Goal: Task Accomplishment & Management: Manage account settings

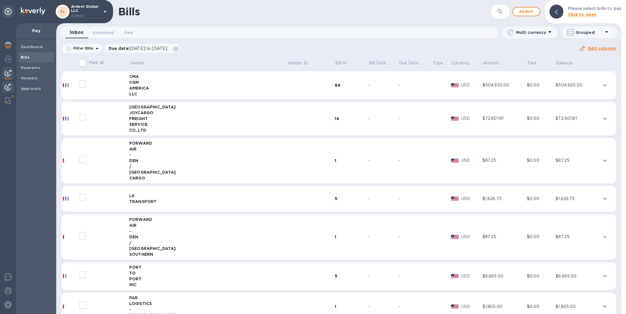
click at [8, 89] on img at bounding box center [8, 86] width 7 height 7
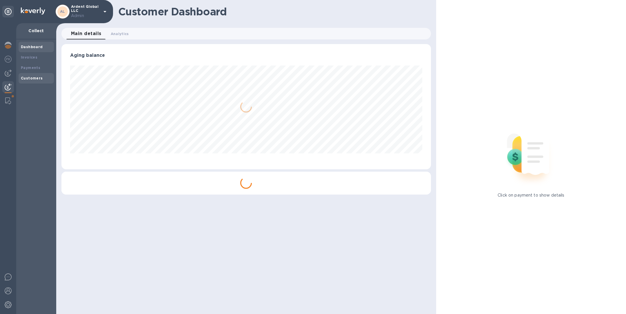
scroll to position [125, 369]
click at [35, 55] on b "Invoices" at bounding box center [29, 57] width 17 height 4
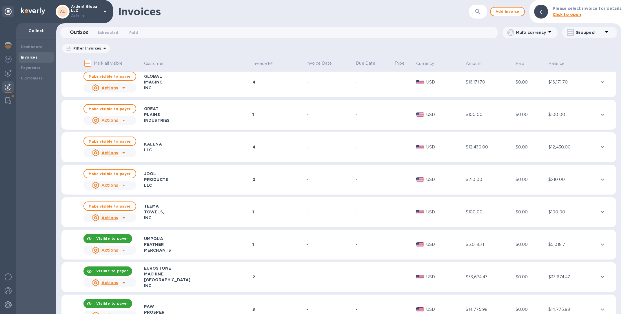
scroll to position [2449, 0]
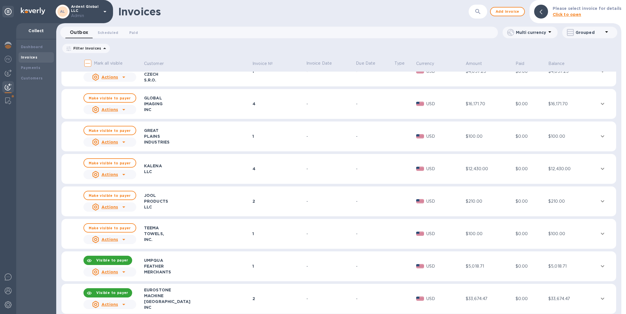
click at [481, 11] on icon "button" at bounding box center [477, 11] width 7 height 7
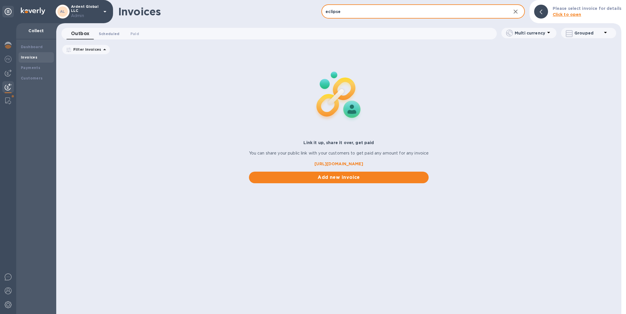
click at [107, 35] on span "Scheduled 0" at bounding box center [109, 34] width 21 height 6
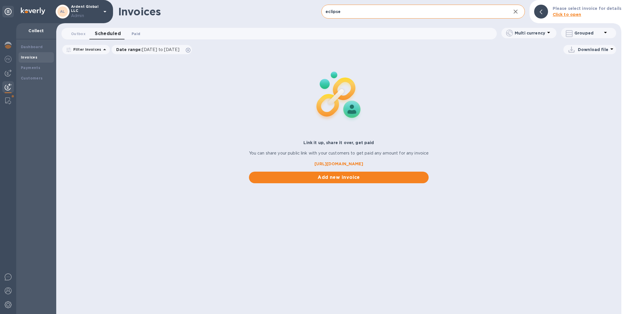
click at [136, 33] on span "Paid 0" at bounding box center [136, 34] width 9 height 6
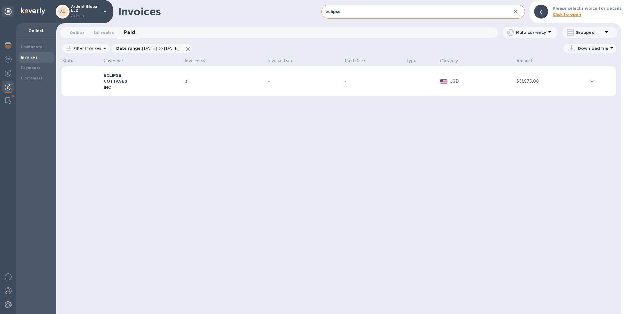
click at [187, 79] on div "3" at bounding box center [225, 81] width 81 height 6
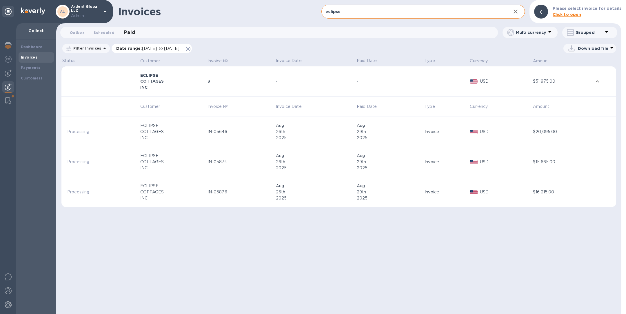
click at [190, 49] on icon at bounding box center [188, 49] width 5 height 5
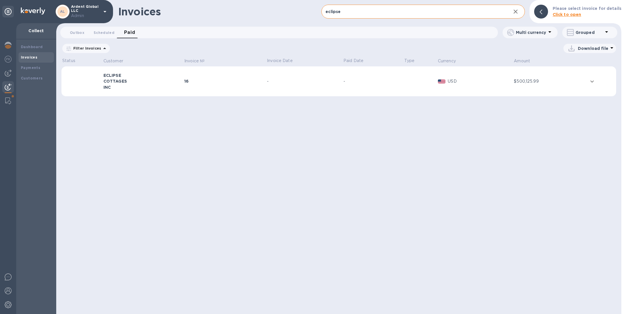
click at [206, 78] on div "16" at bounding box center [224, 81] width 81 height 6
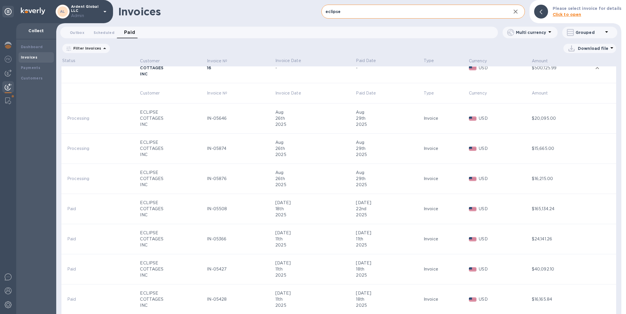
scroll to position [20, 0]
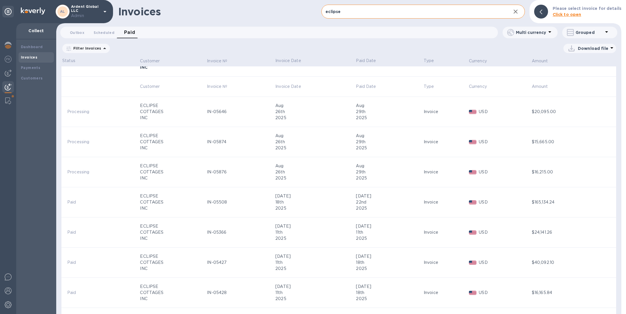
click at [361, 14] on input "eclipse" at bounding box center [413, 12] width 185 height 14
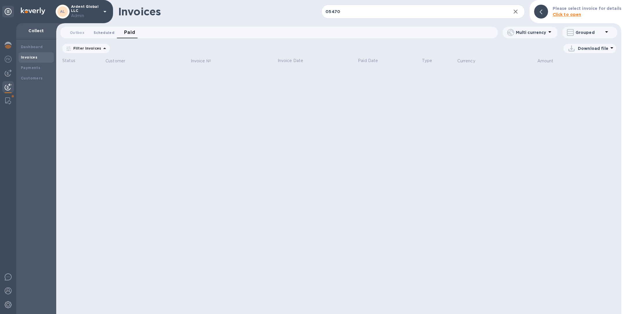
click at [104, 32] on span "Scheduled 0" at bounding box center [104, 33] width 21 height 6
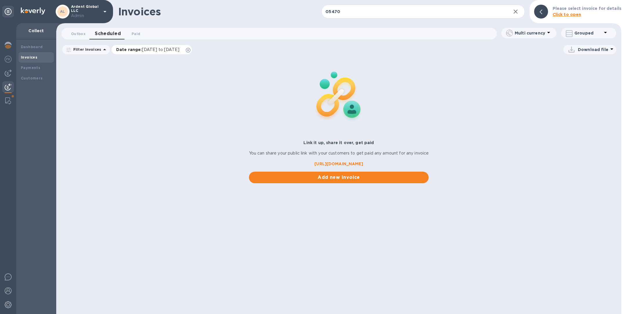
click at [190, 50] on icon at bounding box center [188, 50] width 5 height 5
click at [79, 31] on span "Outbox 0" at bounding box center [78, 34] width 14 height 6
click at [133, 34] on span "Paid 0" at bounding box center [134, 34] width 9 height 6
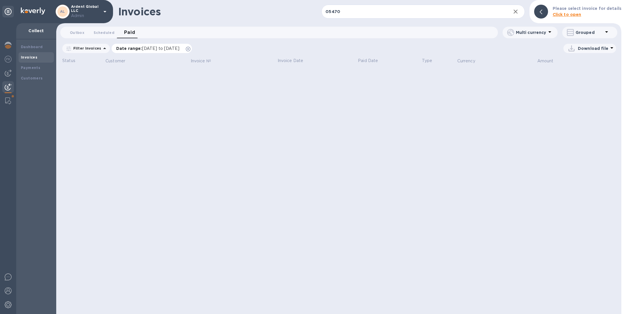
click at [190, 48] on icon at bounding box center [188, 49] width 5 height 5
click at [375, 10] on input "05470" at bounding box center [413, 12] width 185 height 14
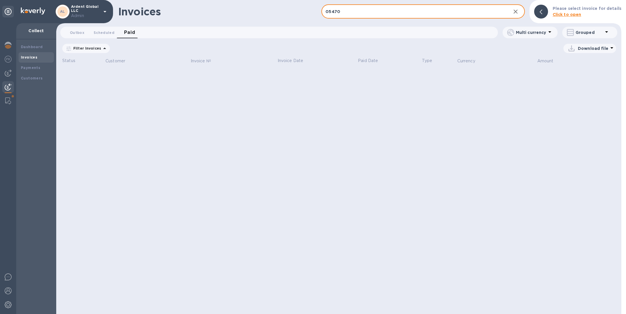
click at [375, 10] on input "05470" at bounding box center [413, 12] width 185 height 14
paste input "IN-"
type input "IN-05470"
click at [9, 100] on img at bounding box center [8, 100] width 6 height 7
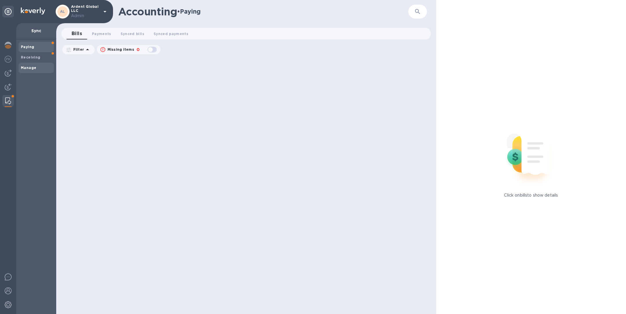
click at [35, 65] on span "Manage" at bounding box center [28, 68] width 15 height 6
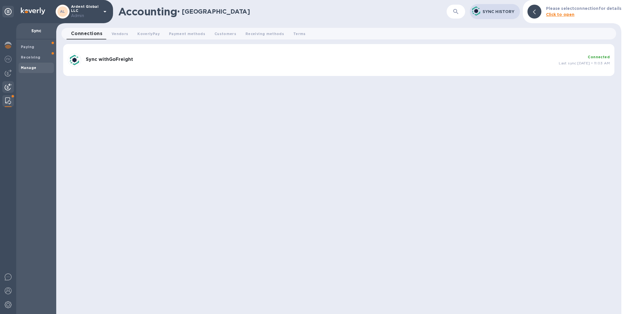
click at [8, 85] on img at bounding box center [8, 86] width 7 height 7
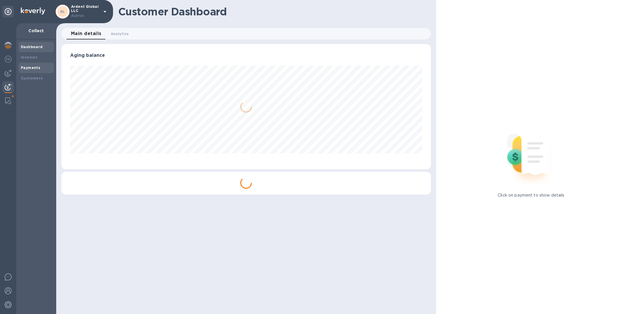
scroll to position [125, 369]
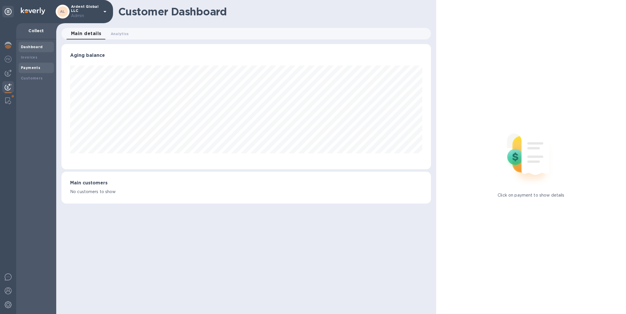
click at [33, 67] on b "Payments" at bounding box center [30, 67] width 19 height 4
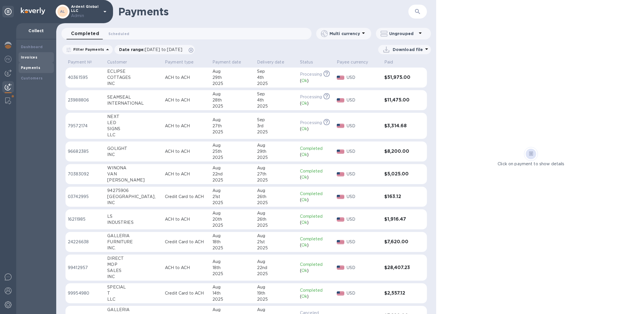
click at [32, 57] on b "Invoices" at bounding box center [29, 57] width 17 height 4
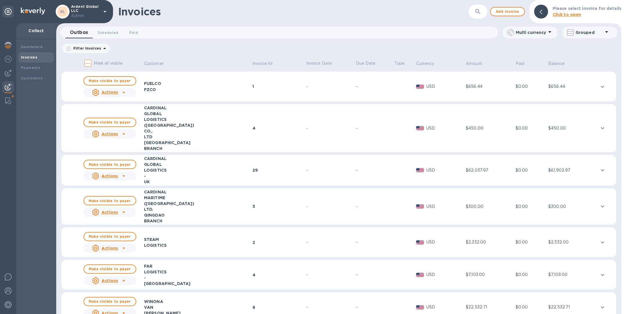
click at [483, 8] on button "button" at bounding box center [478, 12] width 14 height 14
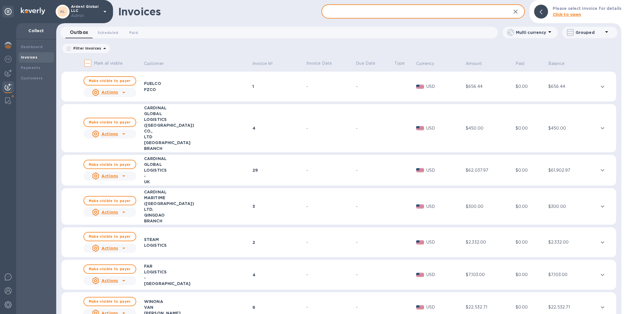
paste input "IN-05470"
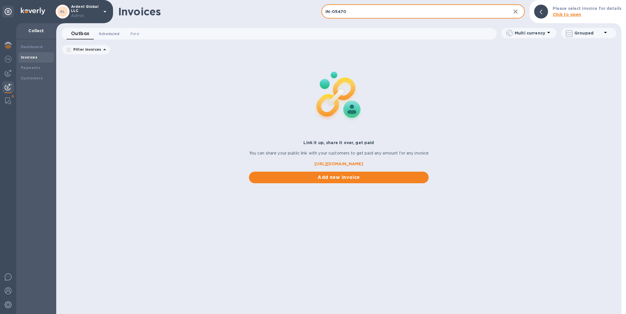
type input "IN-05470"
click at [106, 32] on span "Scheduled 0" at bounding box center [109, 34] width 21 height 6
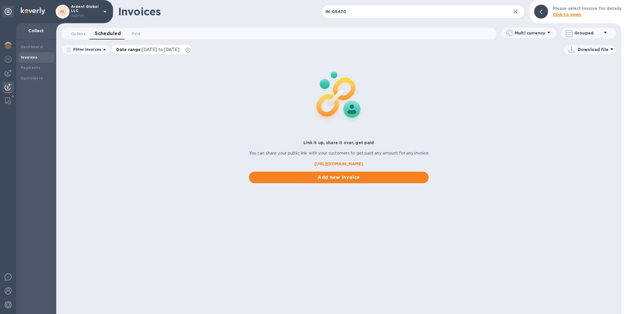
click at [190, 50] on icon at bounding box center [188, 50] width 5 height 5
click at [137, 33] on span "Paid 0" at bounding box center [136, 34] width 9 height 6
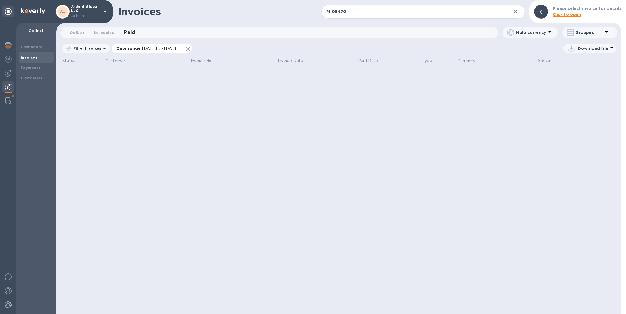
click at [190, 49] on icon at bounding box center [188, 49] width 5 height 5
click at [7, 101] on img at bounding box center [8, 100] width 6 height 7
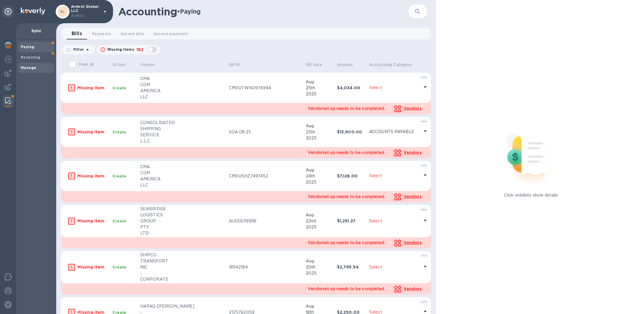
click at [34, 67] on b "Manage" at bounding box center [28, 67] width 15 height 4
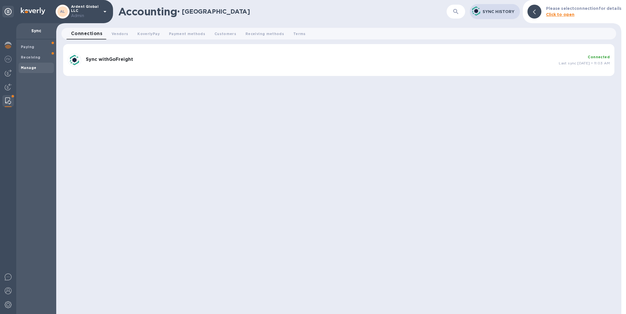
click at [218, 55] on div "Sync with GoFreight" at bounding box center [319, 59] width 473 height 11
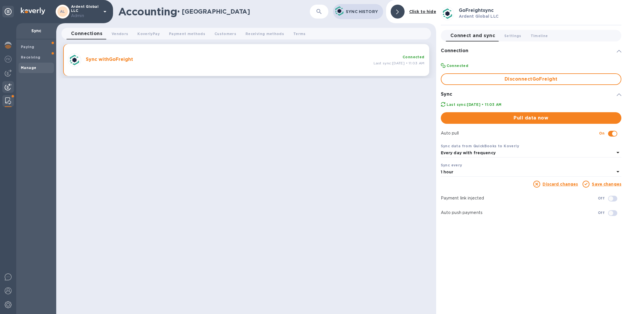
click at [8, 88] on img at bounding box center [8, 86] width 7 height 7
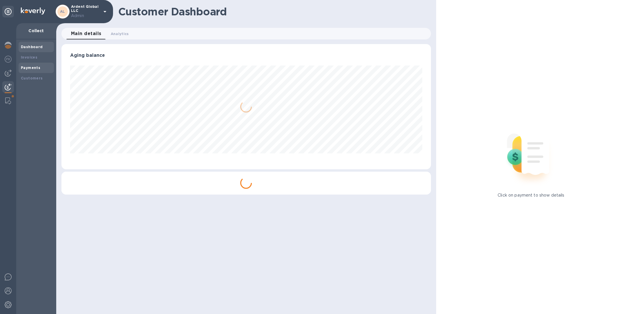
scroll to position [125, 369]
click at [28, 65] on b "Payments" at bounding box center [30, 67] width 19 height 4
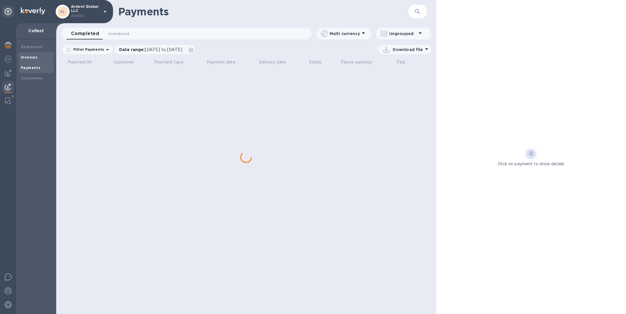
click at [29, 57] on b "Invoices" at bounding box center [29, 57] width 17 height 4
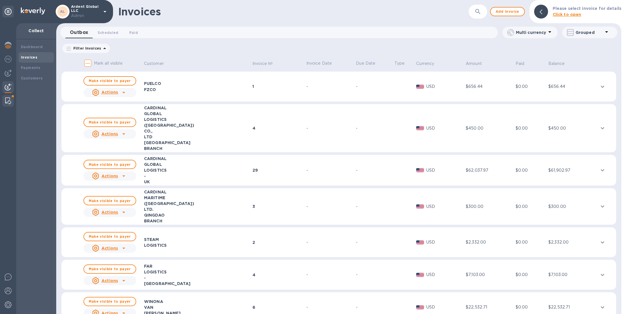
click at [11, 101] on div at bounding box center [8, 101] width 10 height 12
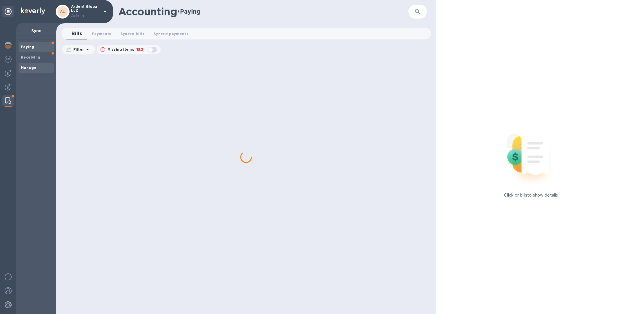
click at [33, 68] on b "Manage" at bounding box center [28, 67] width 15 height 4
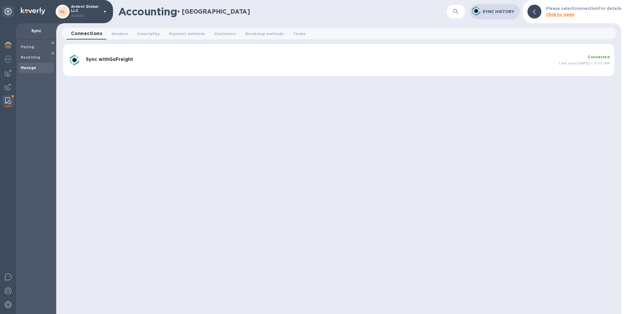
click at [224, 67] on div "Sync with GoFreight Connected Last sync: Aug 29th, 2025 • 11:03 AM" at bounding box center [338, 60] width 546 height 18
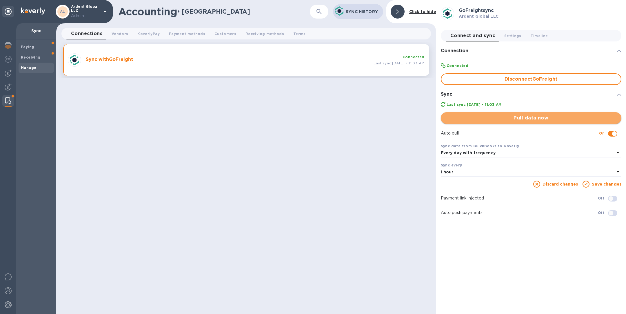
click at [514, 118] on span "Pull data now" at bounding box center [530, 117] width 171 height 7
click at [6, 86] on img at bounding box center [8, 86] width 7 height 7
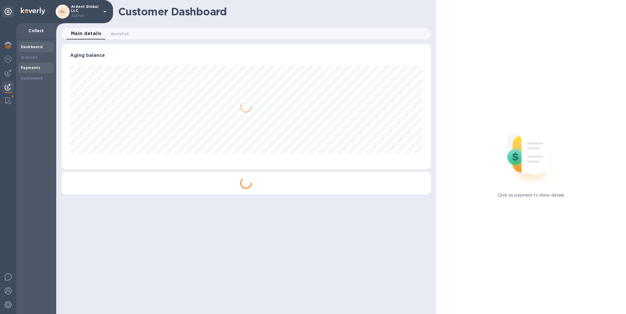
scroll to position [125, 369]
click at [31, 56] on b "Invoices" at bounding box center [29, 57] width 17 height 4
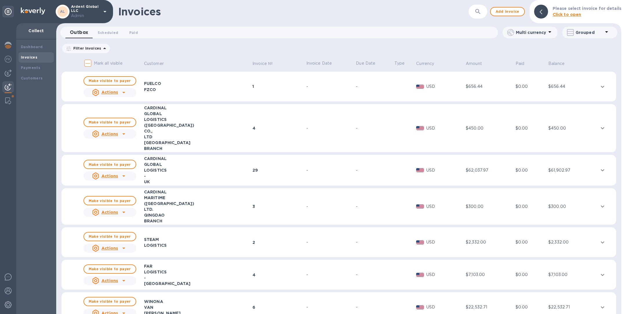
click at [478, 15] on button "button" at bounding box center [478, 12] width 14 height 14
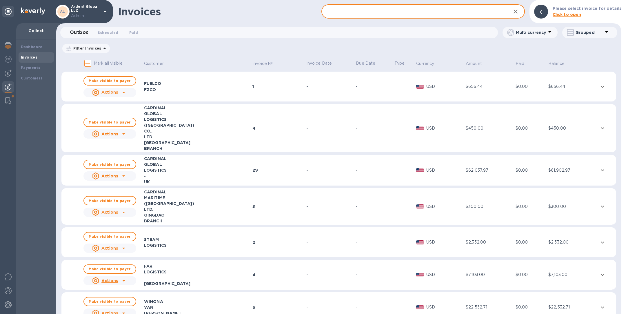
paste input "IN-05470"
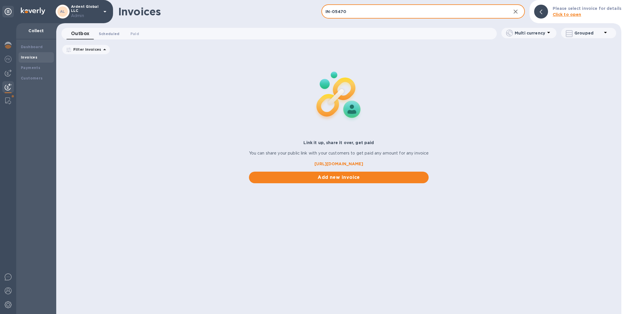
type input "IN-05470"
click at [105, 32] on span "Scheduled 0" at bounding box center [109, 34] width 21 height 6
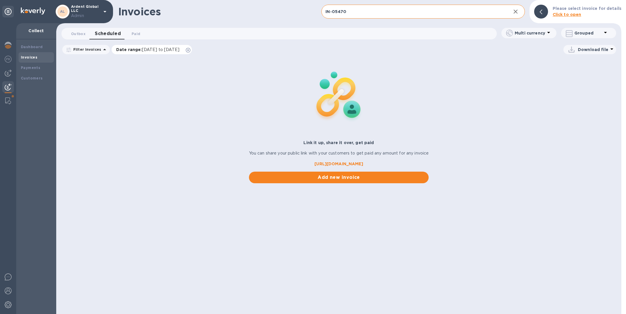
click at [190, 50] on icon at bounding box center [188, 50] width 5 height 5
click at [134, 33] on span "Paid 0" at bounding box center [136, 34] width 9 height 6
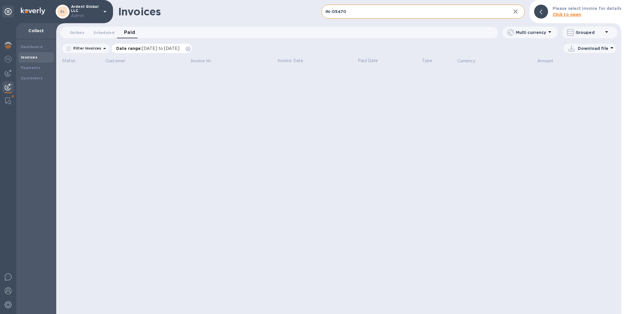
click at [190, 49] on icon at bounding box center [188, 49] width 5 height 5
click at [78, 32] on span "Outbox 0" at bounding box center [77, 33] width 14 height 6
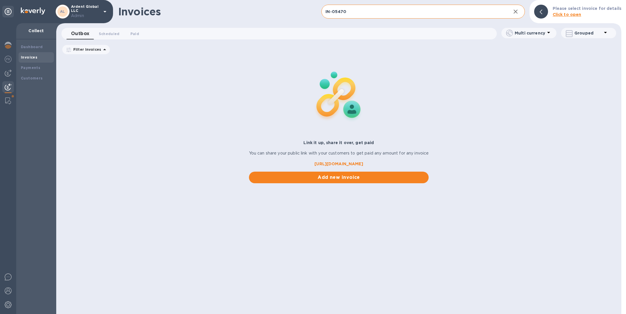
click at [519, 12] on icon "button" at bounding box center [515, 11] width 7 height 7
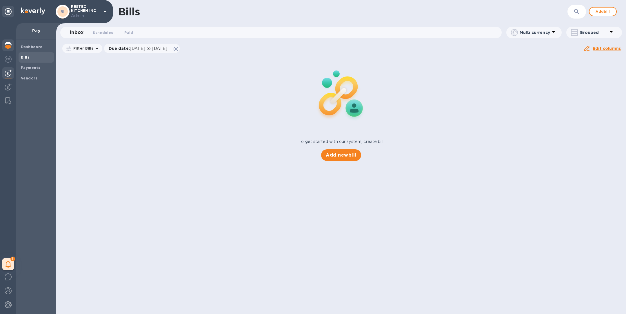
click at [8, 44] on img at bounding box center [8, 45] width 7 height 7
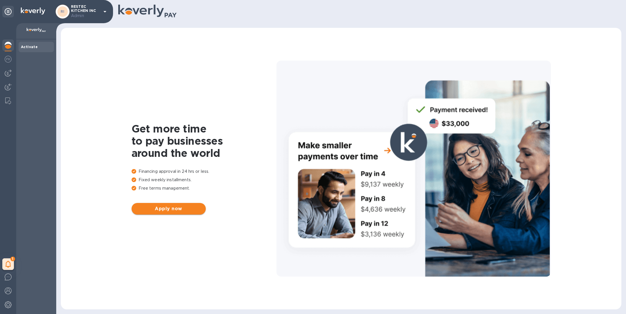
click at [166, 210] on span "Apply now" at bounding box center [168, 208] width 65 height 7
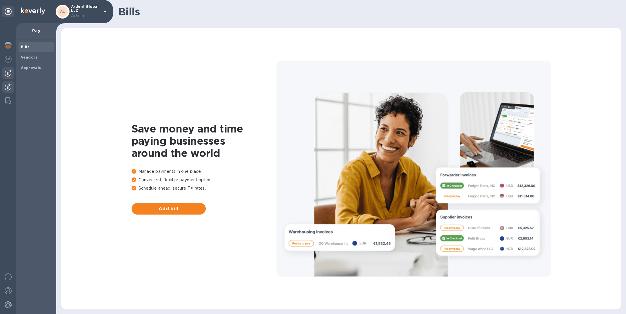
click at [8, 89] on img at bounding box center [8, 86] width 7 height 7
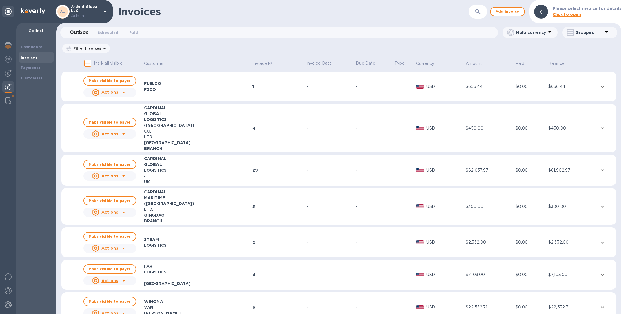
click at [477, 17] on button "button" at bounding box center [478, 12] width 14 height 14
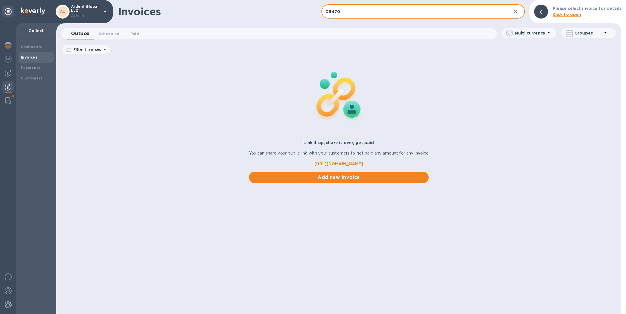
click at [359, 13] on input "05470" at bounding box center [413, 12] width 185 height 14
click at [103, 32] on span "Scheduled 0" at bounding box center [109, 34] width 21 height 6
click at [327, 10] on input "05470" at bounding box center [413, 12] width 185 height 14
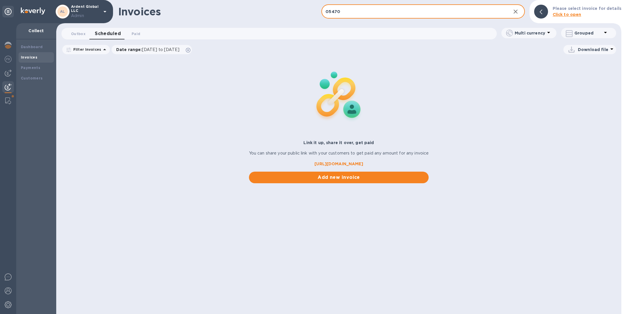
click at [327, 10] on input "05470" at bounding box center [413, 12] width 185 height 14
type input "IN-05470"
click at [79, 35] on span "Outbox 0" at bounding box center [78, 34] width 14 height 6
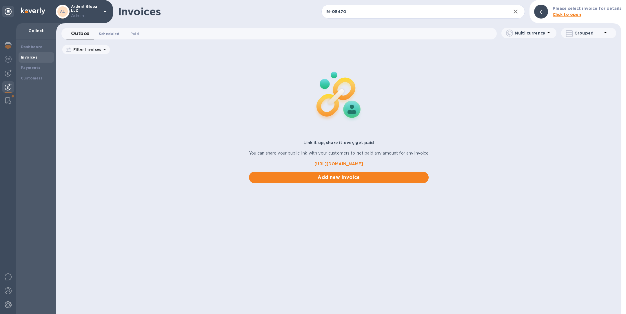
click at [108, 34] on span "Scheduled 0" at bounding box center [109, 34] width 21 height 6
click at [0, 0] on icon at bounding box center [0, 0] width 0 height 0
click at [134, 33] on span "Paid 0" at bounding box center [136, 34] width 9 height 6
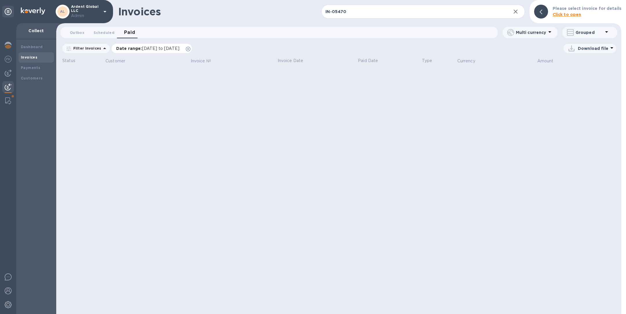
click at [190, 48] on icon at bounding box center [188, 49] width 5 height 5
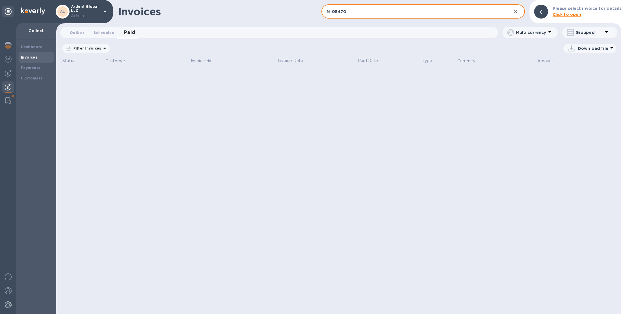
click at [361, 8] on input "IN-05470" at bounding box center [413, 12] width 185 height 14
click at [75, 31] on span "Outbox 0" at bounding box center [77, 33] width 14 height 6
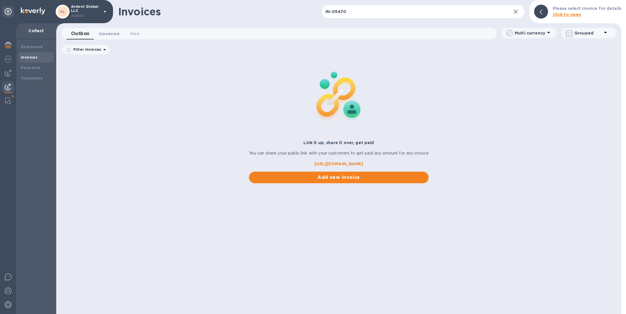
click at [111, 33] on span "Scheduled 0" at bounding box center [109, 34] width 21 height 6
click at [0, 0] on icon at bounding box center [0, 0] width 0 height 0
click at [6, 98] on img at bounding box center [8, 100] width 6 height 7
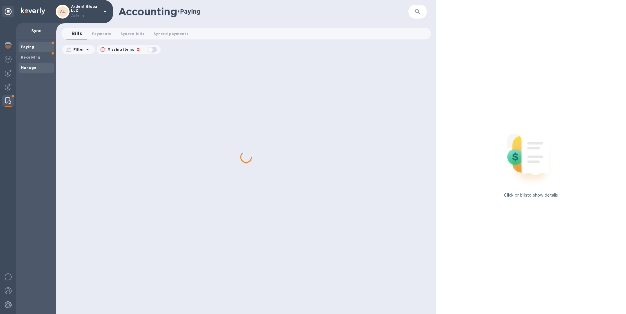
click at [30, 67] on b "Manage" at bounding box center [28, 67] width 15 height 4
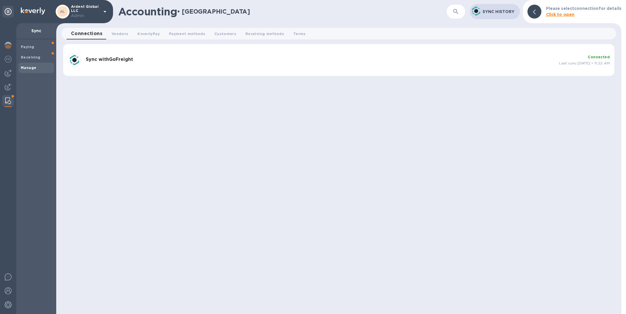
click at [182, 64] on div "Sync with GoFreight" at bounding box center [319, 59] width 473 height 11
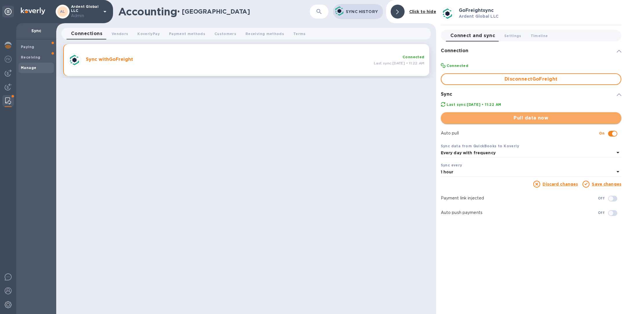
click at [529, 120] on span "Pull data now" at bounding box center [530, 117] width 171 height 7
click at [11, 86] on img at bounding box center [8, 86] width 7 height 7
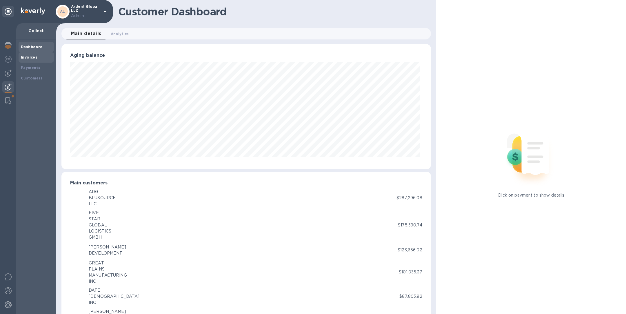
scroll to position [289552, 289310]
click at [35, 58] on b "Invoices" at bounding box center [29, 57] width 17 height 4
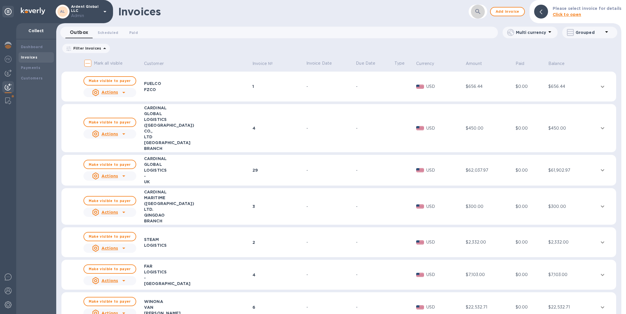
click at [481, 11] on icon "button" at bounding box center [477, 11] width 7 height 7
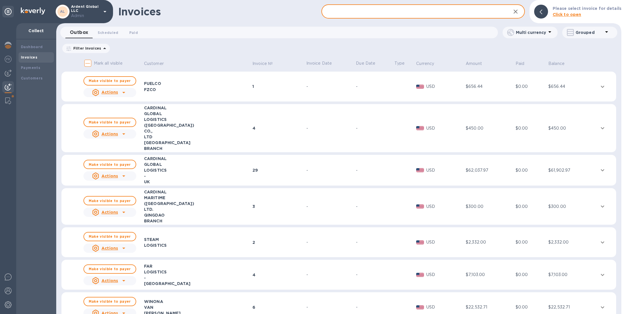
paste input "IN-05470"
type input "IN-05470"
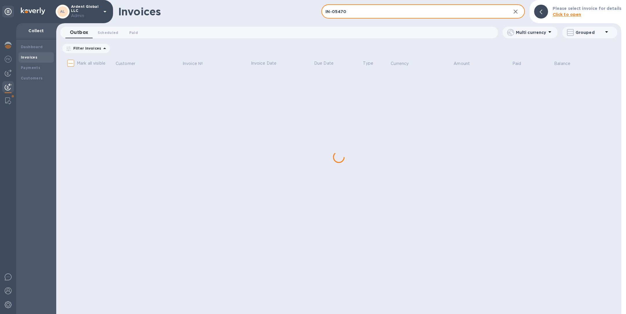
checkbox input "true"
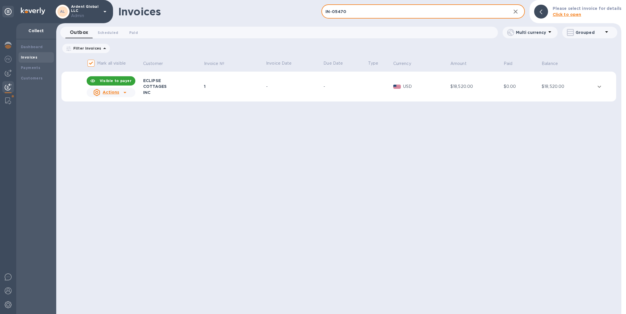
type input "IN-05470"
click at [239, 87] on div "1" at bounding box center [234, 86] width 60 height 6
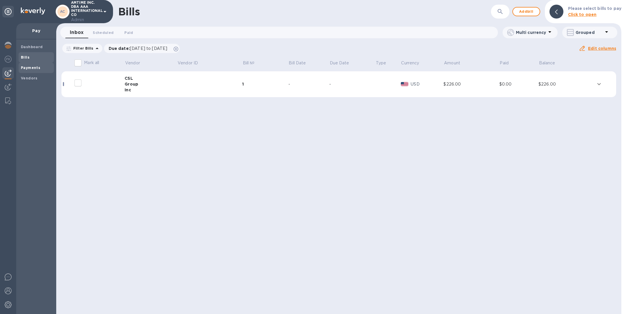
click at [27, 65] on b "Payments" at bounding box center [30, 67] width 19 height 4
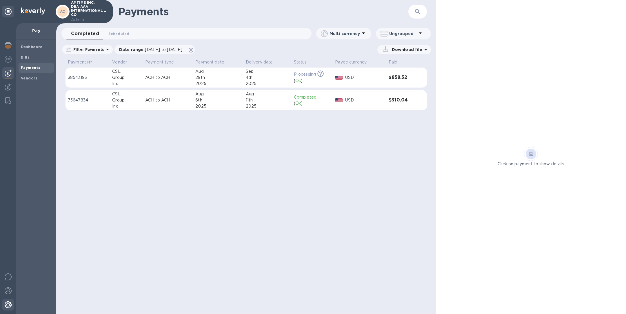
click at [8, 308] on img at bounding box center [8, 304] width 7 height 7
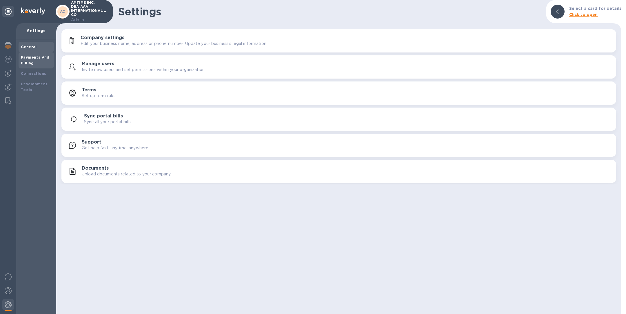
click at [40, 57] on b "Payments And Billing" at bounding box center [35, 60] width 29 height 10
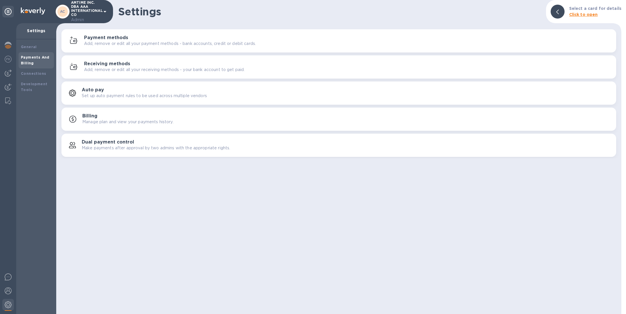
click at [116, 44] on p "Add, remove or edit all your payment methods - bank accounts, credit or debit c…" at bounding box center [170, 44] width 172 height 6
